Goal: Task Accomplishment & Management: Manage account settings

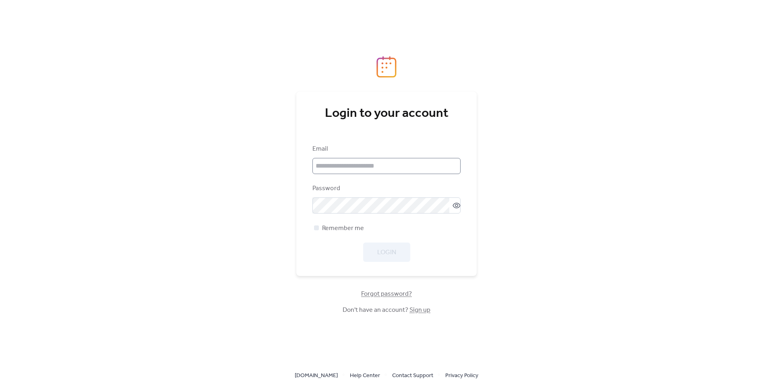
drag, startPoint x: 369, startPoint y: 178, endPoint x: 373, endPoint y: 170, distance: 9.4
click at [369, 178] on div "Email Password Remember me Login" at bounding box center [387, 203] width 148 height 118
click at [373, 170] on input "email" at bounding box center [387, 166] width 148 height 16
type input "**********"
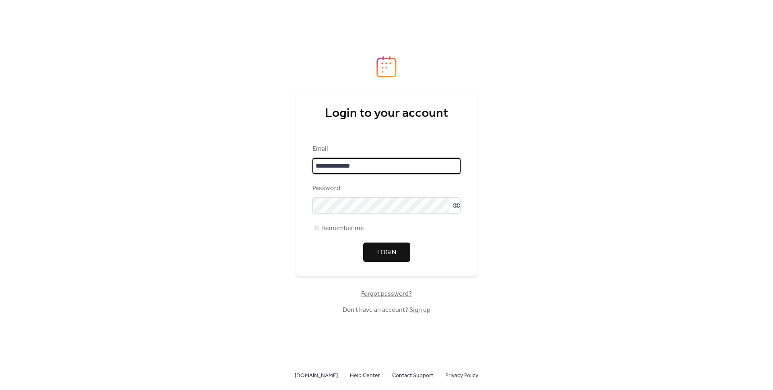
click at [375, 257] on button "Login" at bounding box center [386, 251] width 47 height 19
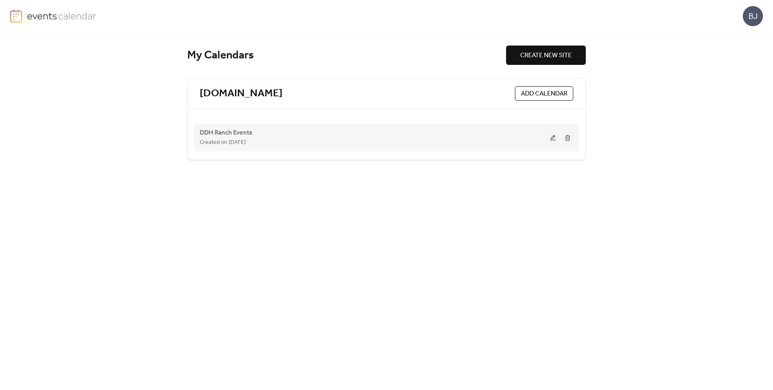
click at [273, 136] on div "DDH Ranch Events Created on 14-May-2025" at bounding box center [374, 137] width 348 height 19
click at [242, 136] on span "DDH Ranch Events" at bounding box center [226, 133] width 53 height 10
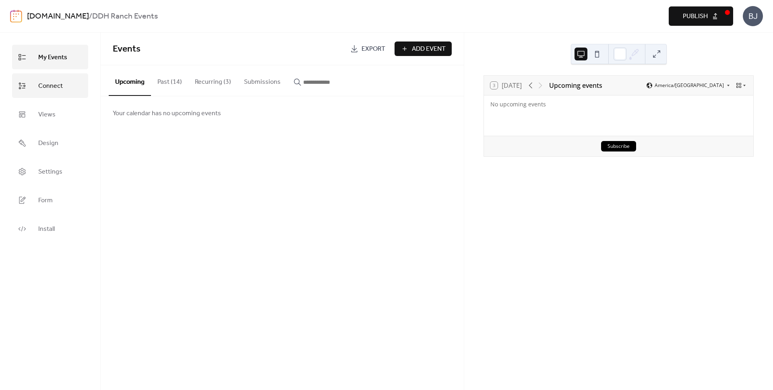
click at [50, 94] on link "Connect" at bounding box center [50, 85] width 76 height 25
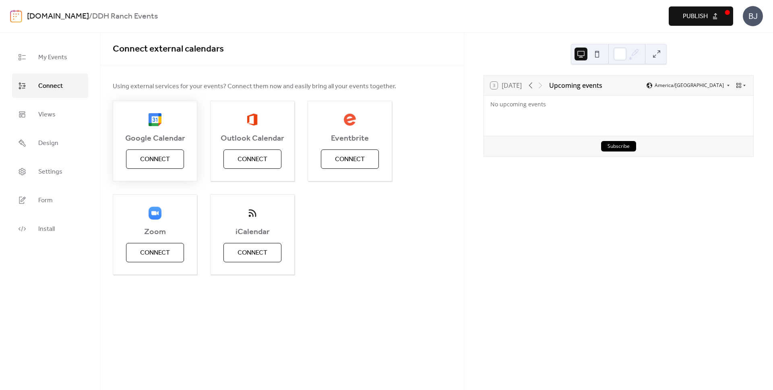
click at [165, 158] on span "Connect" at bounding box center [155, 160] width 30 height 10
click at [414, 205] on div "Google Calendar Connect Outlook Calendar Connect Eventbrite Connect Zoom Connec…" at bounding box center [282, 188] width 339 height 174
click at [752, 14] on div "BJ" at bounding box center [753, 16] width 20 height 20
click at [742, 37] on span "Account" at bounding box center [737, 36] width 24 height 10
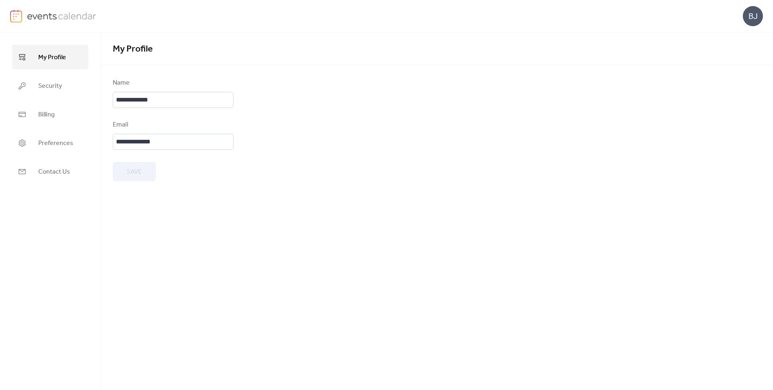
click at [58, 16] on img at bounding box center [62, 16] width 70 height 12
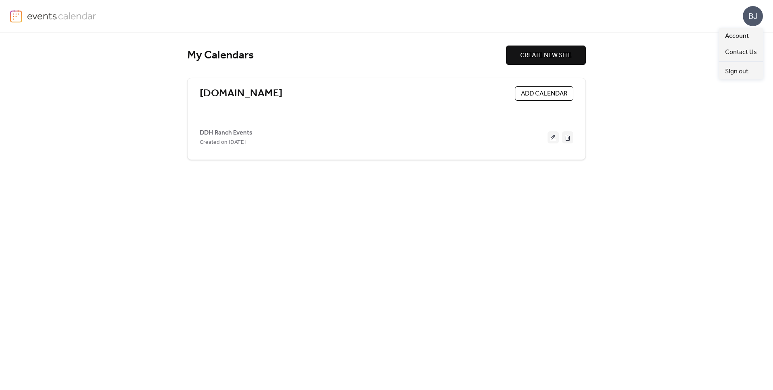
drag, startPoint x: 749, startPoint y: 19, endPoint x: 754, endPoint y: 18, distance: 5.0
click at [749, 19] on div "BJ" at bounding box center [753, 16] width 20 height 20
click at [742, 33] on span "Account" at bounding box center [737, 36] width 24 height 10
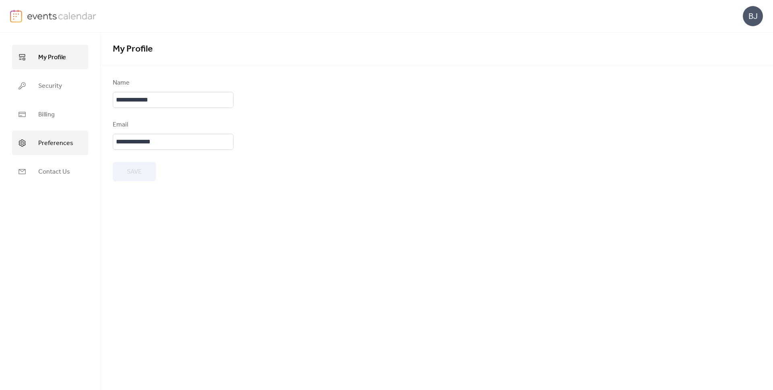
click at [68, 148] on span "Preferences" at bounding box center [55, 143] width 35 height 12
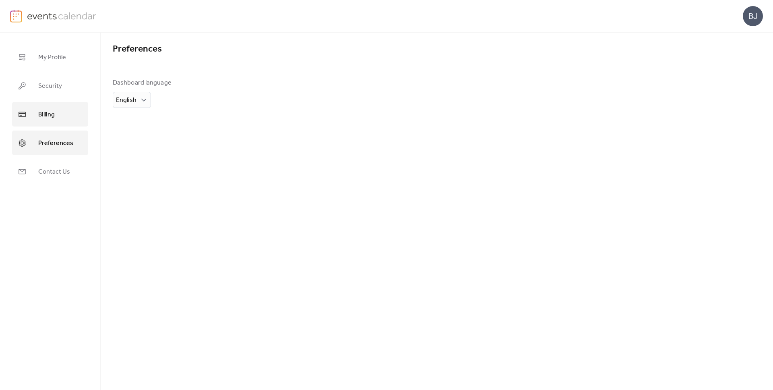
click at [63, 124] on link "Billing" at bounding box center [50, 114] width 76 height 25
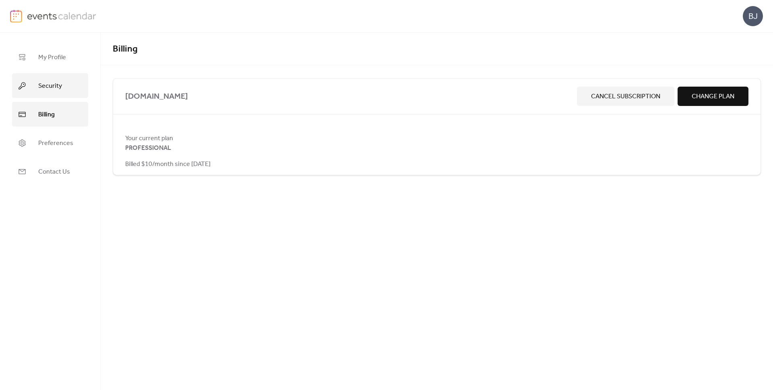
click at [65, 83] on link "Security" at bounding box center [50, 85] width 76 height 25
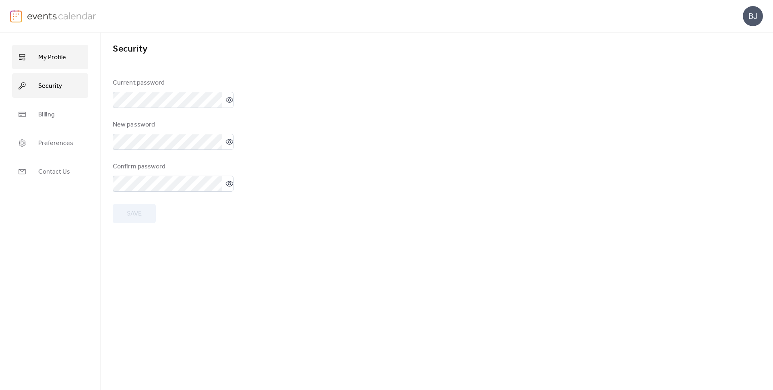
click at [69, 58] on link "My Profile" at bounding box center [50, 57] width 76 height 25
